Goal: Information Seeking & Learning: Learn about a topic

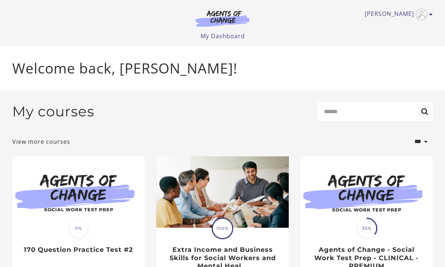
click at [222, 19] on img at bounding box center [222, 18] width 69 height 17
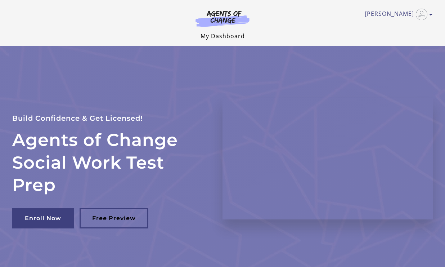
click at [223, 34] on link "My Dashboard" at bounding box center [223, 36] width 44 height 8
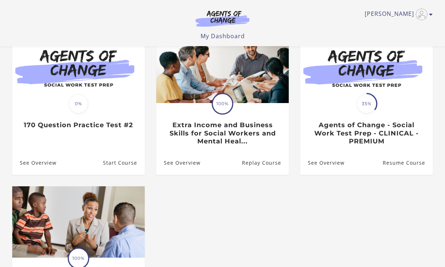
scroll to position [77, 0]
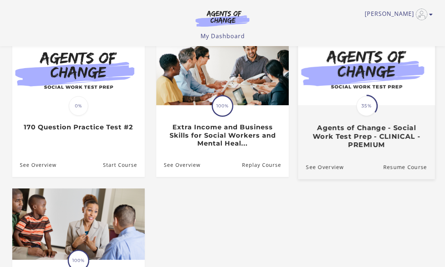
click at [365, 100] on span "35%" at bounding box center [367, 106] width 20 height 20
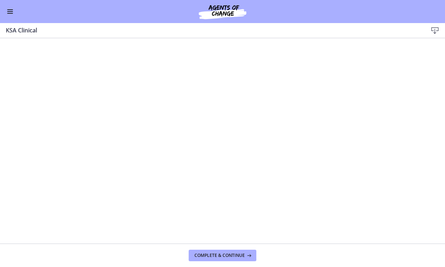
click at [11, 10] on button "Enable menu" at bounding box center [10, 11] width 9 height 9
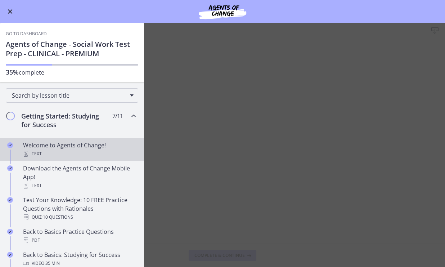
click at [59, 148] on div "Welcome to Agents of Change! Text" at bounding box center [79, 149] width 112 height 17
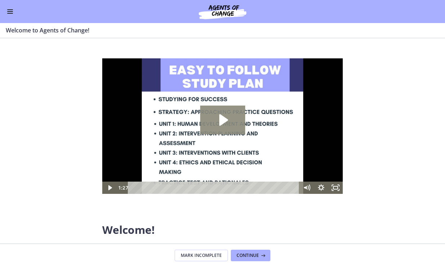
click at [225, 127] on icon "Play Video: c1o6hcmjueu5qasqsu00.mp4" at bounding box center [222, 120] width 45 height 29
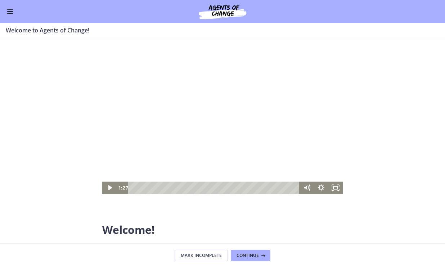
click at [9, 13] on span "Enable menu" at bounding box center [10, 13] width 6 height 1
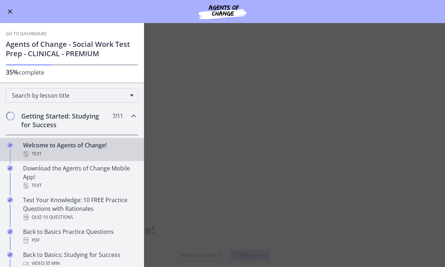
click at [224, 13] on img at bounding box center [222, 11] width 86 height 17
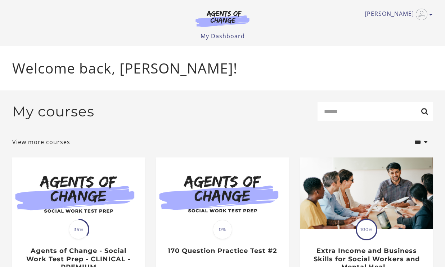
click at [430, 10] on ul "[PERSON_NAME] My Account Support Sign Out" at bounding box center [222, 15] width 421 height 12
click at [430, 16] on icon "Toggle menu" at bounding box center [431, 15] width 4 height 6
click at [397, 26] on link "My Account" at bounding box center [402, 26] width 63 height 12
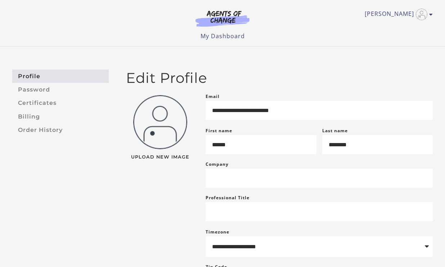
click at [223, 13] on img at bounding box center [222, 18] width 69 height 17
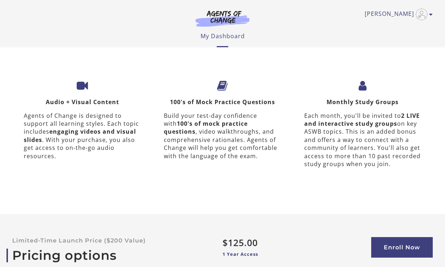
scroll to position [2158, 0]
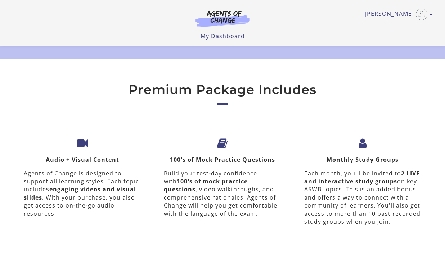
click at [366, 147] on li "Monthly Study Groups Each month, you'll be invited to 2 LIVE and interactive st…" at bounding box center [363, 184] width 140 height 129
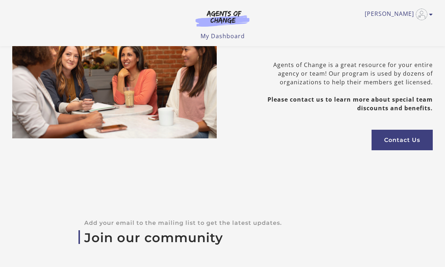
scroll to position [2580, 0]
